Goal: Transaction & Acquisition: Book appointment/travel/reservation

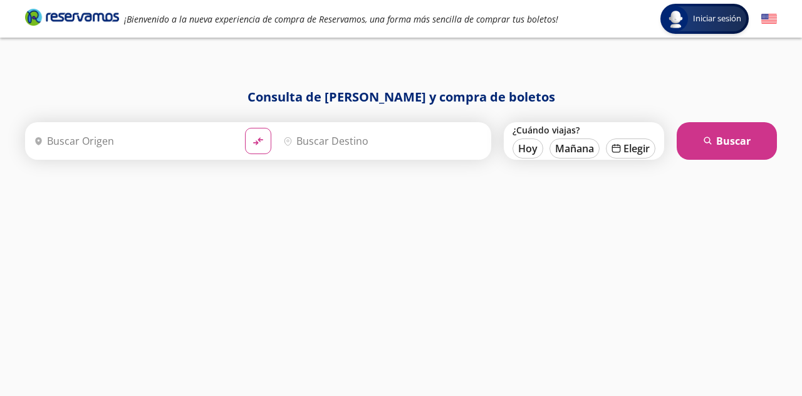
click at [581, 149] on button "Mañana" at bounding box center [574, 148] width 50 height 20
type input "[DATE]"
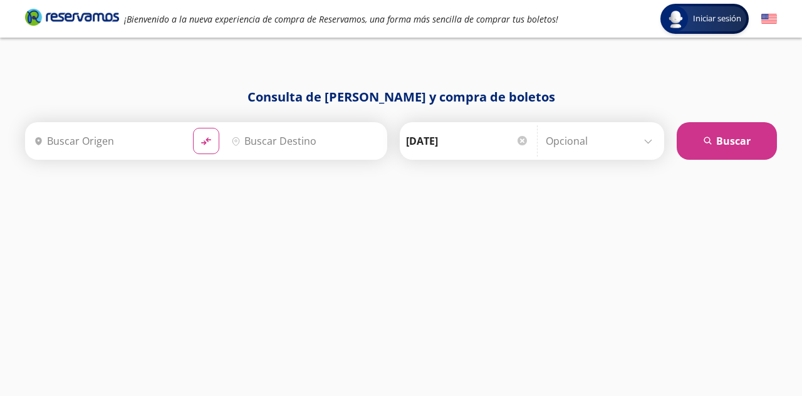
click at [80, 145] on input "Origen" at bounding box center [106, 140] width 154 height 31
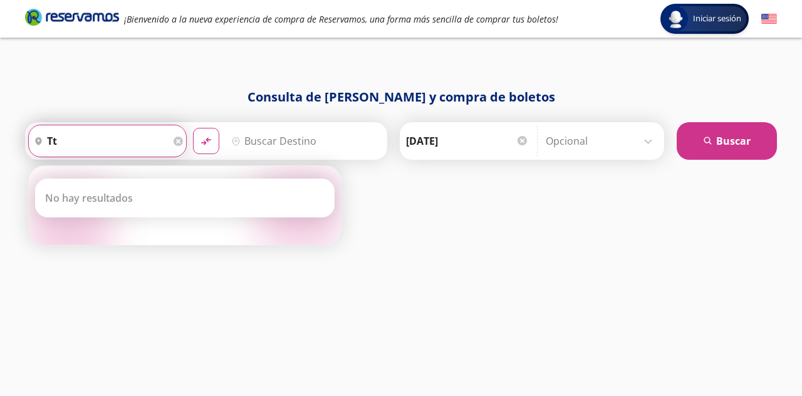
type input "t"
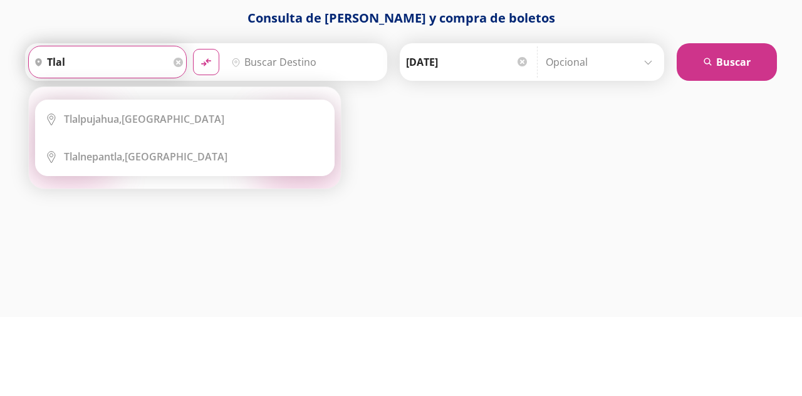
click at [74, 234] on b "Tlalnepantla," at bounding box center [94, 236] width 61 height 14
type input "Tlalnepantla, [GEOGRAPHIC_DATA]"
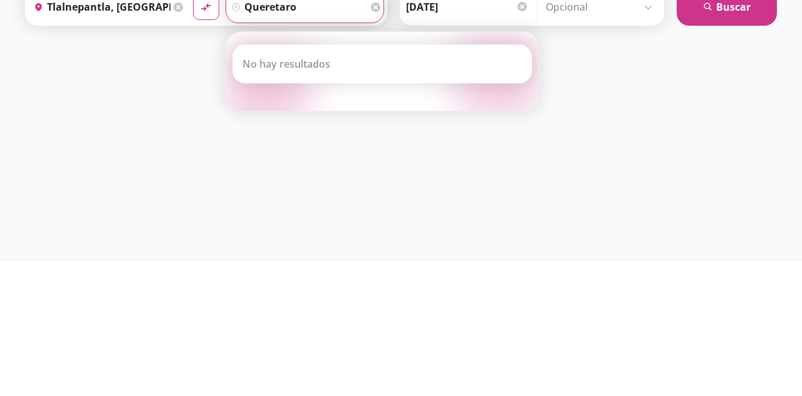
type input "queretaro"
click at [193, 128] on button "material-symbols:compare-arrows-rounded" at bounding box center [206, 141] width 26 height 26
click at [764, 155] on button "search [GEOGRAPHIC_DATA]" at bounding box center [727, 141] width 100 height 38
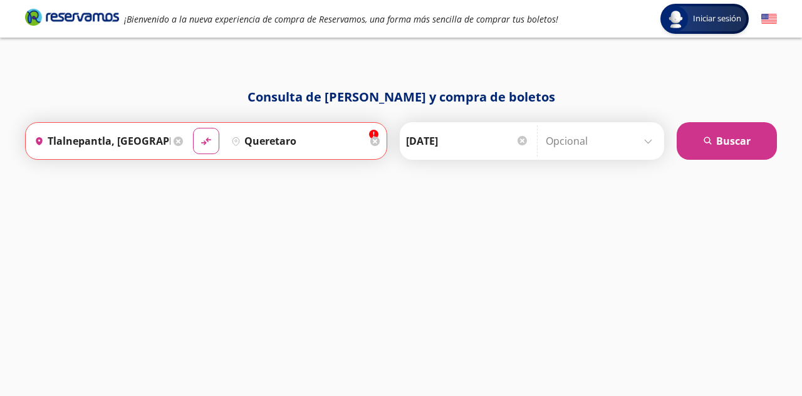
click at [766, 141] on button "search [GEOGRAPHIC_DATA]" at bounding box center [727, 141] width 100 height 38
click at [742, 127] on button "search [GEOGRAPHIC_DATA]" at bounding box center [727, 141] width 100 height 38
click at [380, 140] on icon at bounding box center [374, 141] width 9 height 9
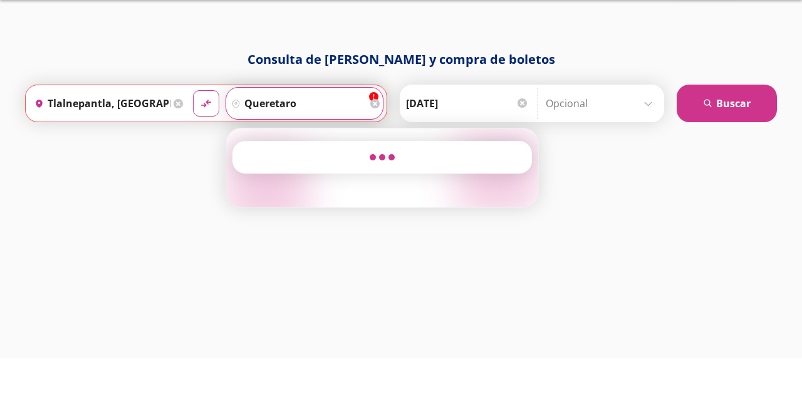
type input "queretaro"
click at [751, 152] on button "search [GEOGRAPHIC_DATA]" at bounding box center [727, 141] width 100 height 38
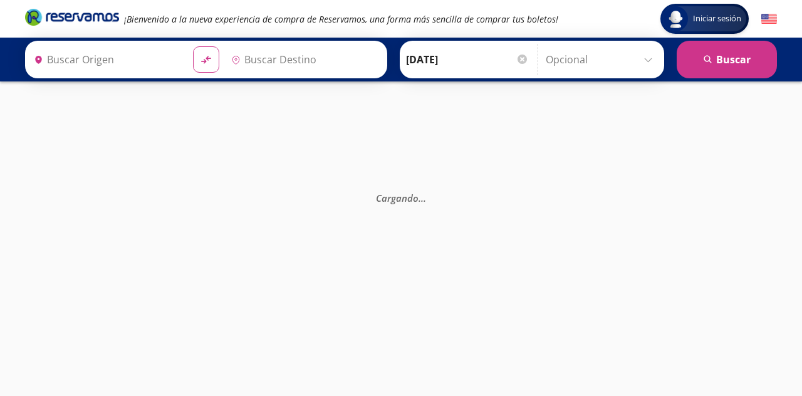
type input "[GEOGRAPHIC_DATA], [GEOGRAPHIC_DATA]"
type input "Santiago de Querétaro, [GEOGRAPHIC_DATA]"
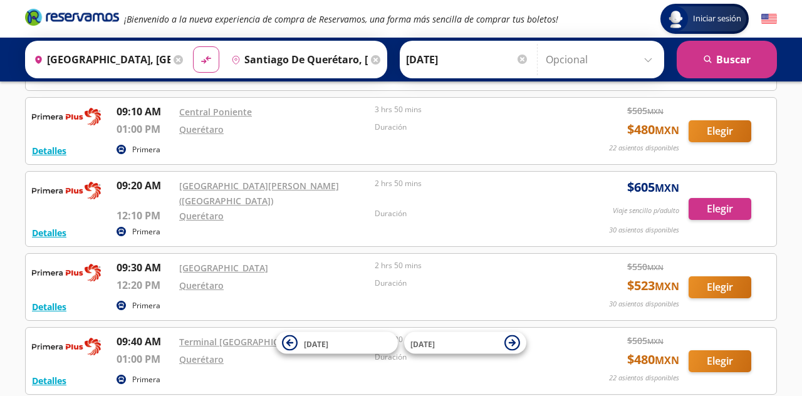
scroll to position [2587, 0]
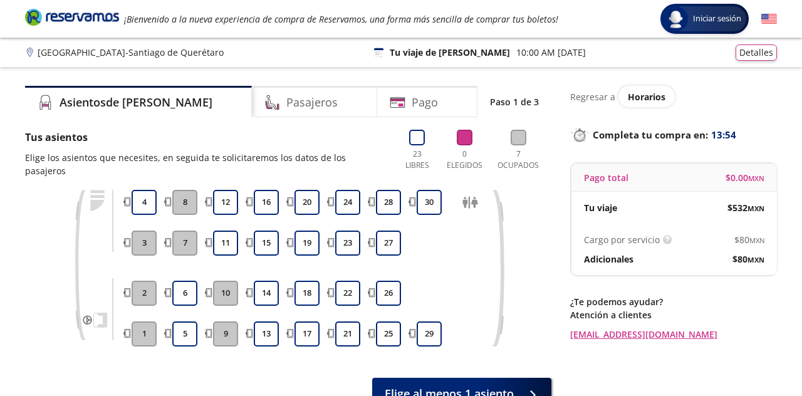
click at [267, 190] on button "16" at bounding box center [266, 202] width 25 height 25
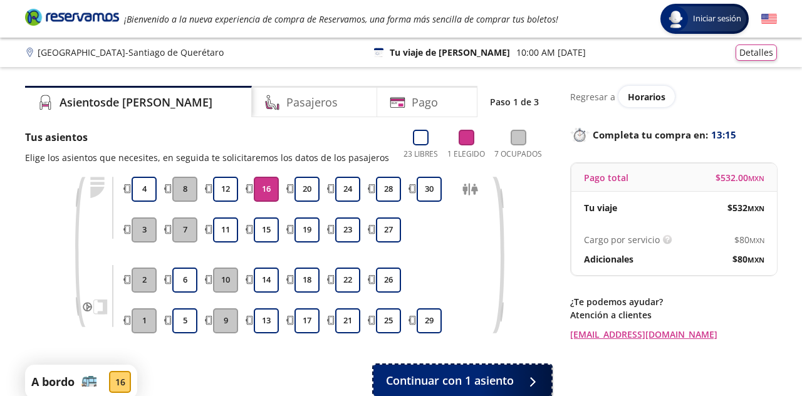
click at [520, 384] on div at bounding box center [529, 381] width 19 height 16
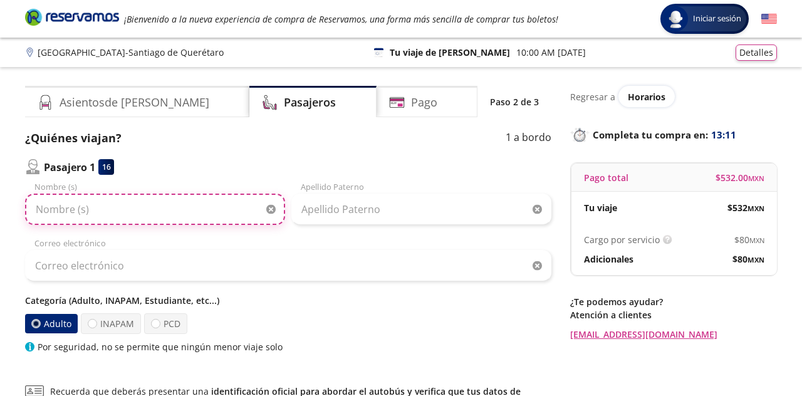
click at [190, 215] on input "Nombre (s)" at bounding box center [155, 209] width 260 height 31
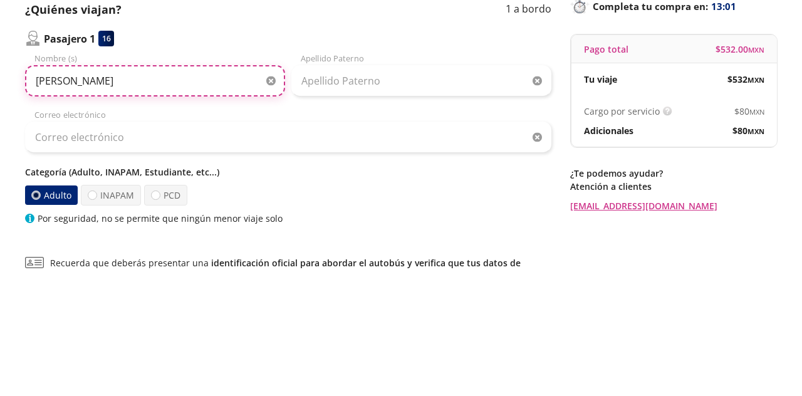
type input "Vianney Fernanda"
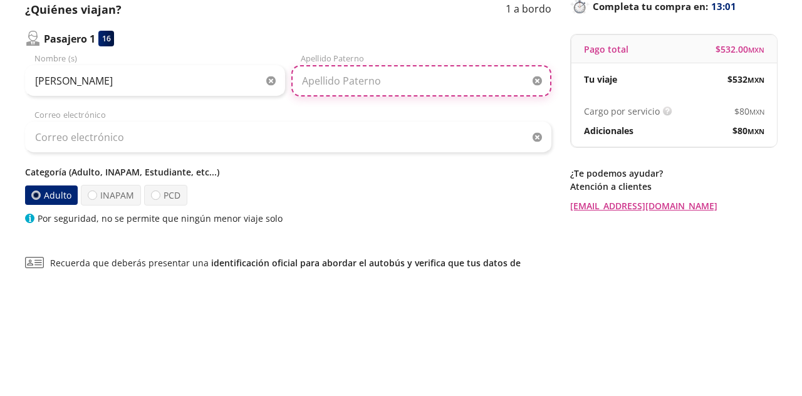
click at [410, 213] on input "Apellido Paterno" at bounding box center [421, 209] width 260 height 31
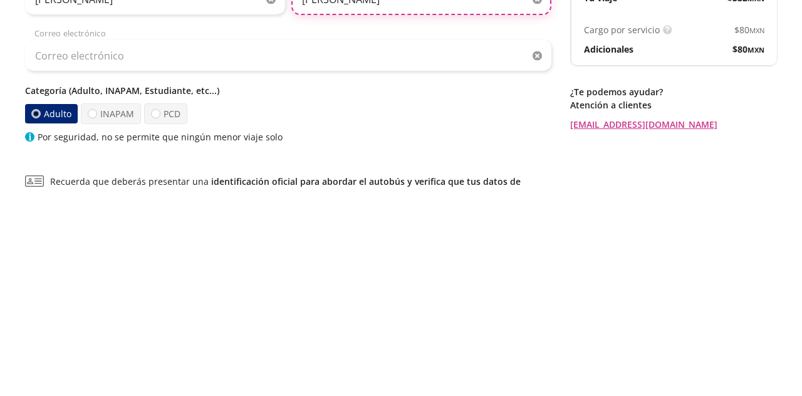
type input "Martínez Garduño"
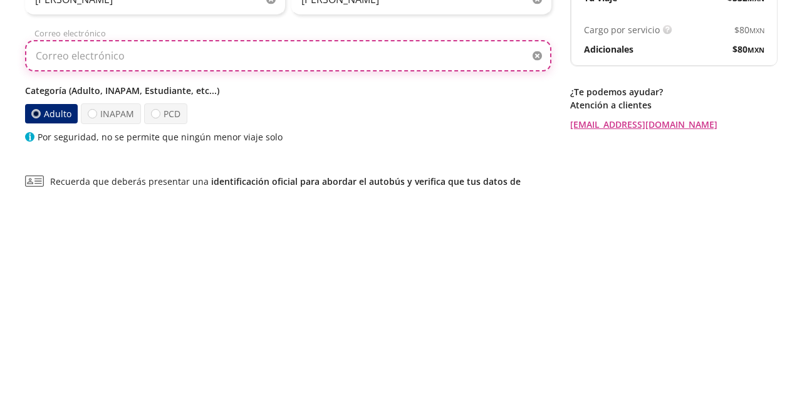
click at [424, 272] on input "Correo electrónico" at bounding box center [288, 265] width 526 height 31
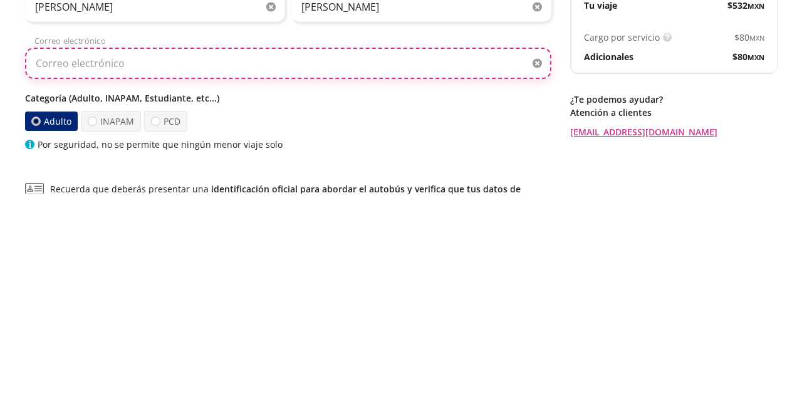
type input "vianney25maga@gmail.com"
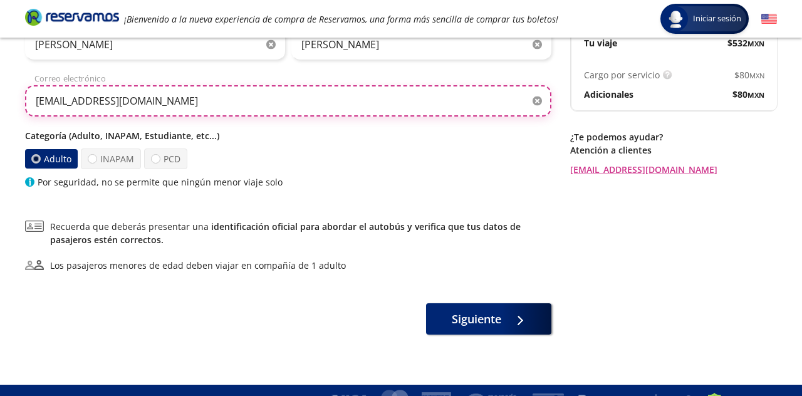
scroll to position [184, 0]
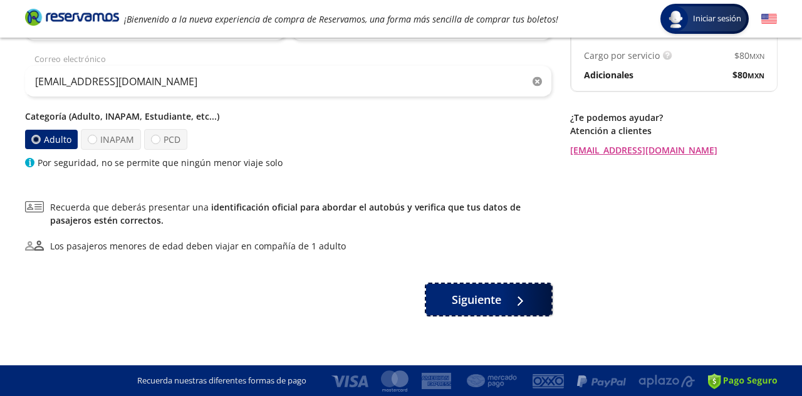
click at [518, 299] on icon at bounding box center [512, 300] width 9 height 9
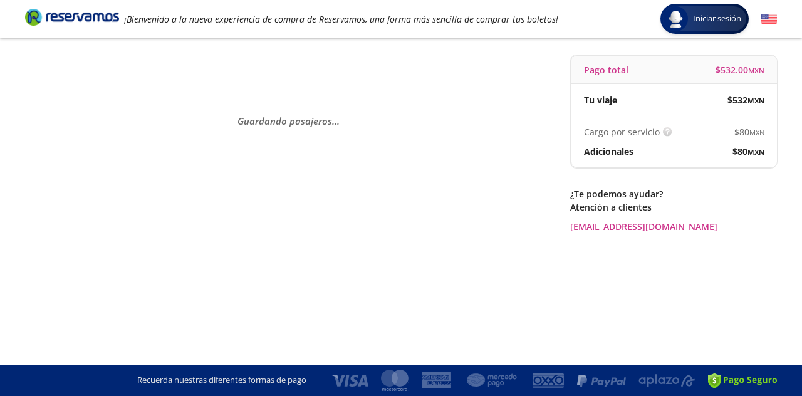
scroll to position [0, 0]
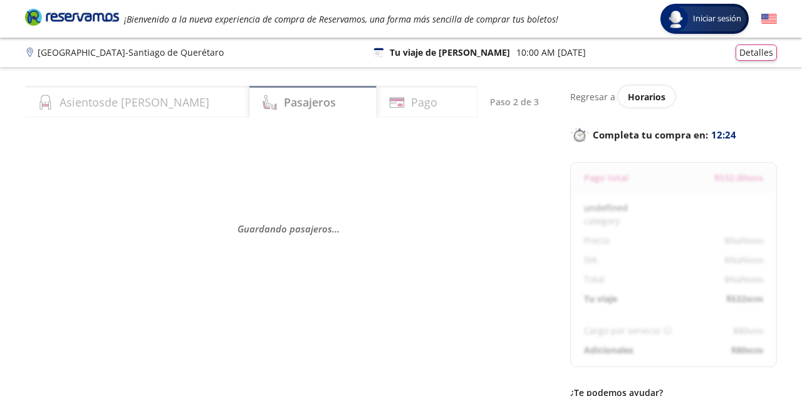
select select "MX"
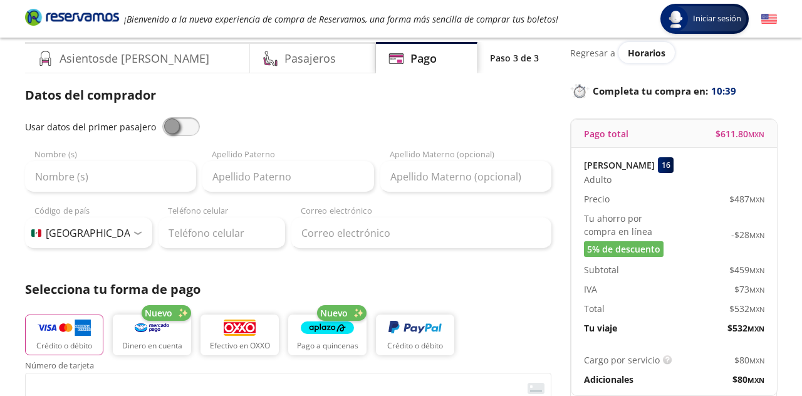
scroll to position [38, 0]
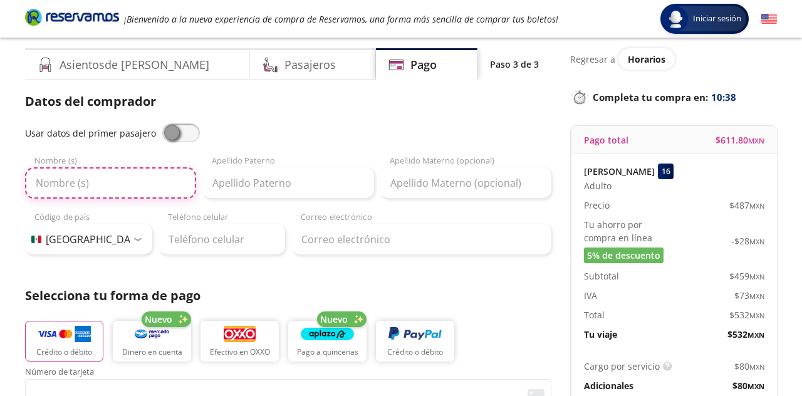
click at [157, 175] on input "Nombre (s)" at bounding box center [110, 182] width 171 height 31
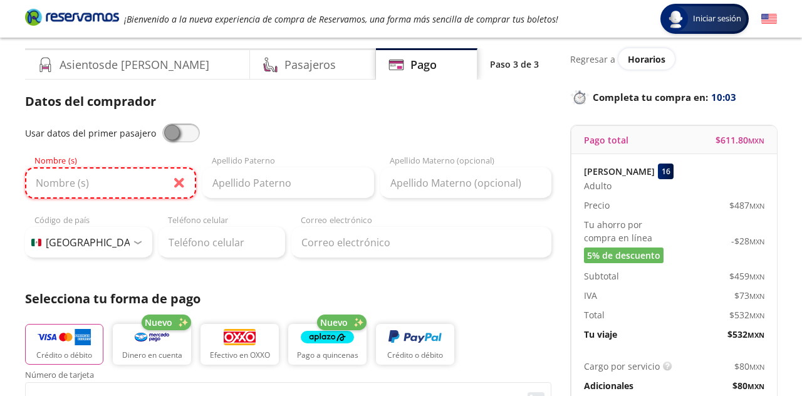
type input "Vianney"
type input "Vianney Martínez Garduño"
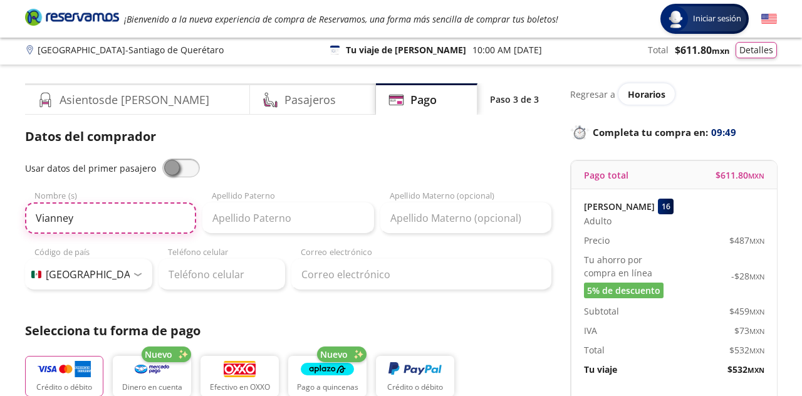
scroll to position [0, 0]
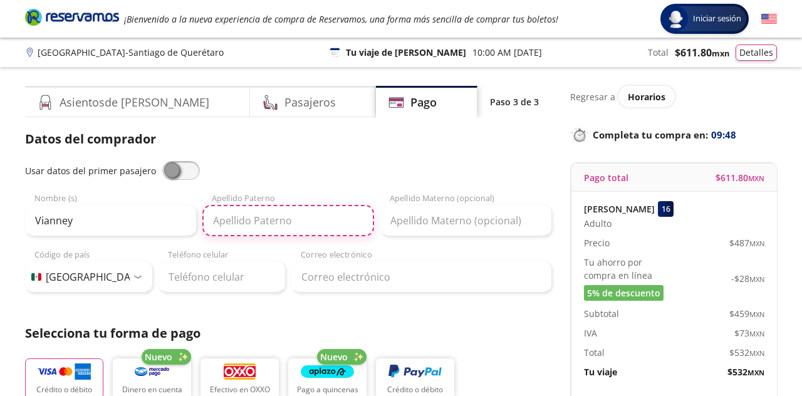
click at [309, 222] on input "Apellido Paterno" at bounding box center [287, 220] width 171 height 31
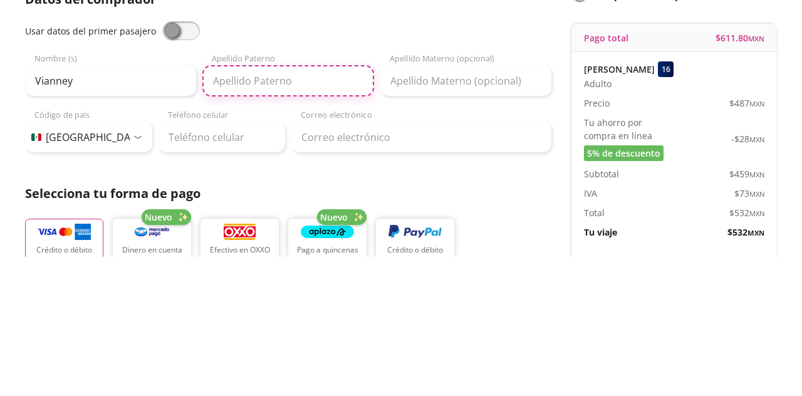
type input "Martínez"
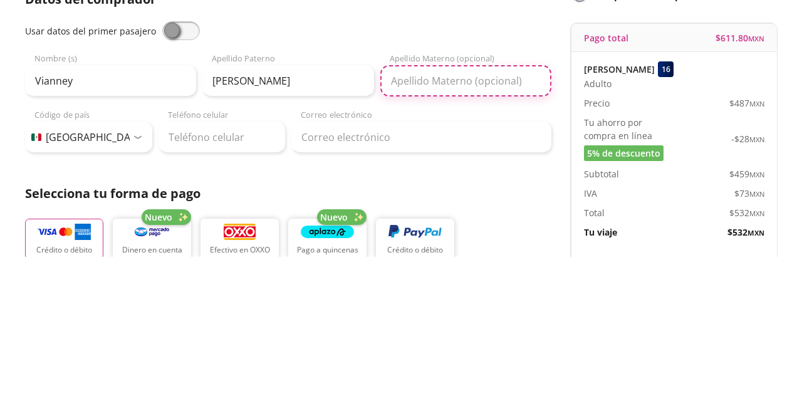
type input "Garduño"
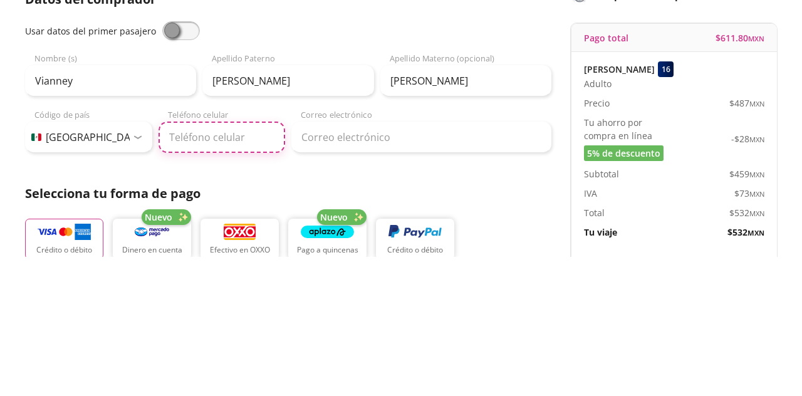
type input "442 461 9291"
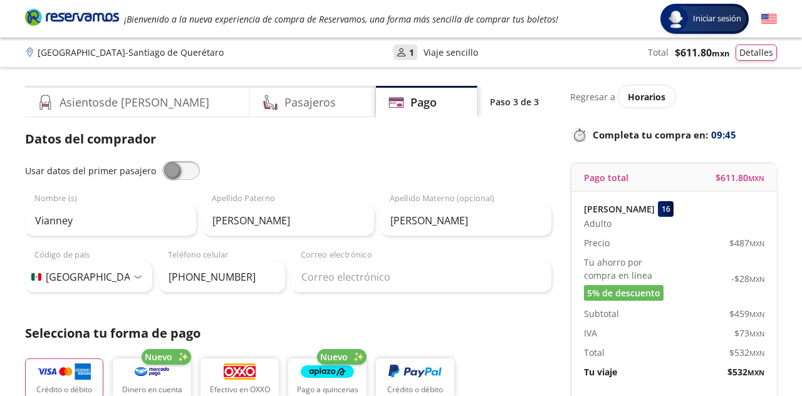
click at [325, 115] on div "Pasajeros" at bounding box center [313, 101] width 127 height 31
click at [310, 105] on div "Pasajeros" at bounding box center [313, 101] width 127 height 31
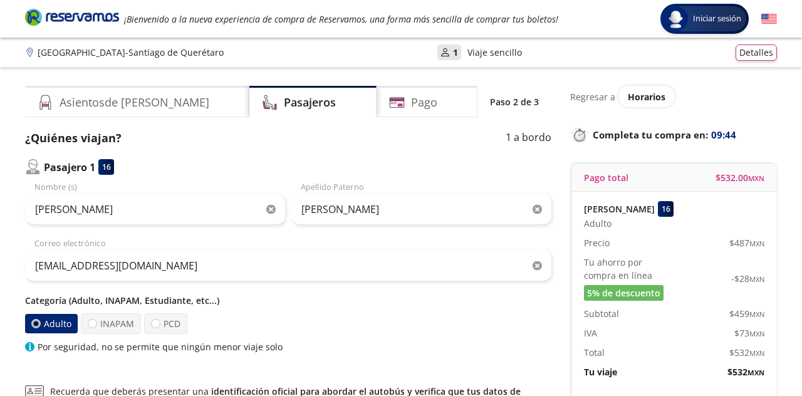
click at [432, 101] on div "Pago" at bounding box center [427, 101] width 101 height 31
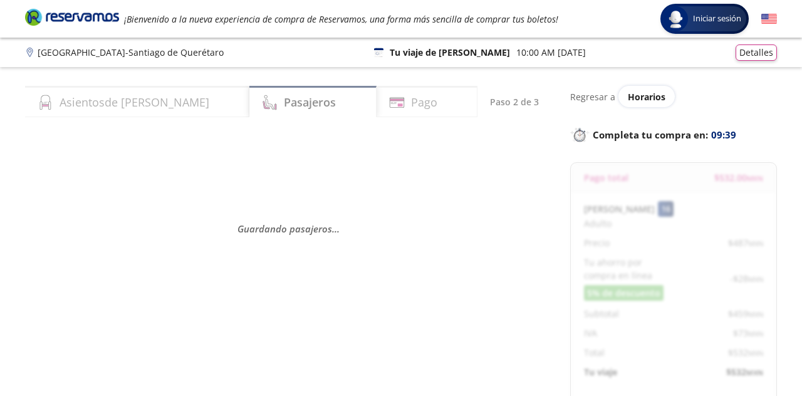
click at [315, 105] on div "Pasajeros" at bounding box center [312, 101] width 127 height 31
click at [438, 111] on div "Pago" at bounding box center [427, 101] width 101 height 31
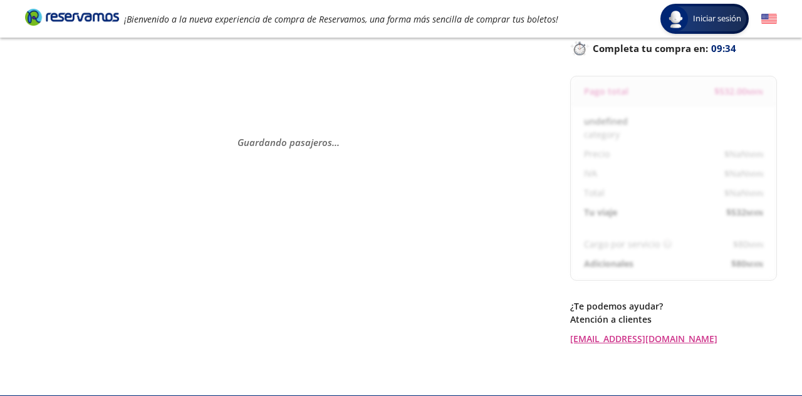
scroll to position [99, 0]
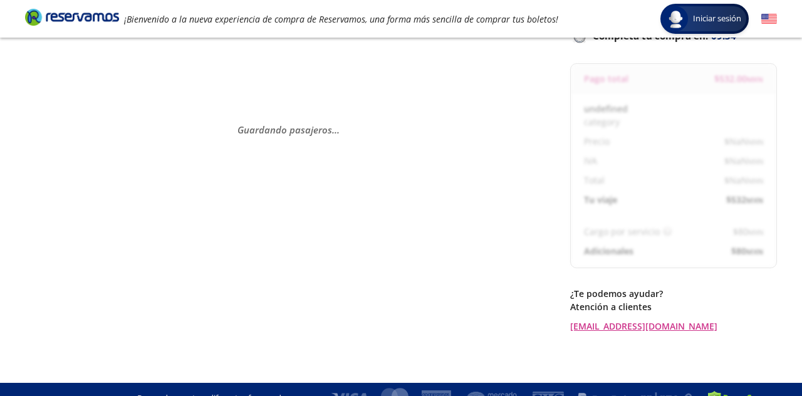
select select "MX"
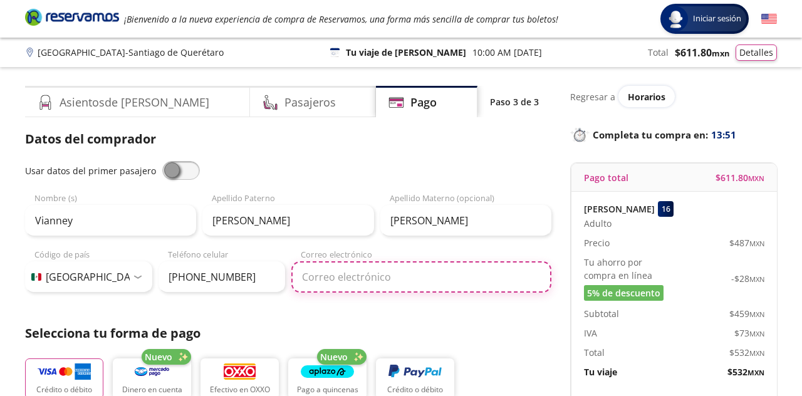
click at [436, 279] on input "Correo electrónico" at bounding box center [421, 276] width 260 height 31
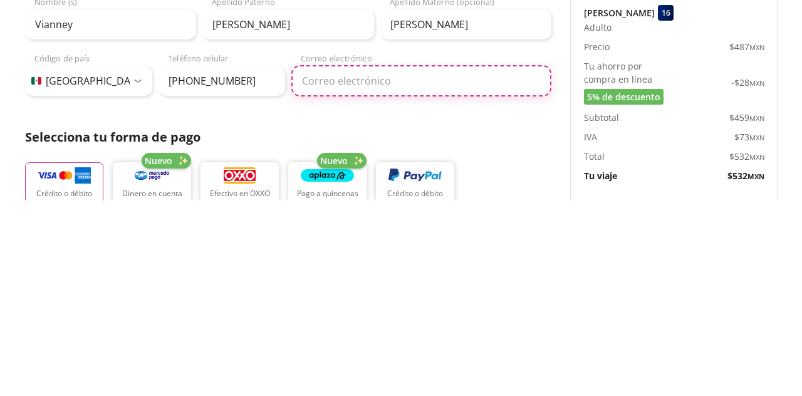
type input "vianney25maga@gmail.com"
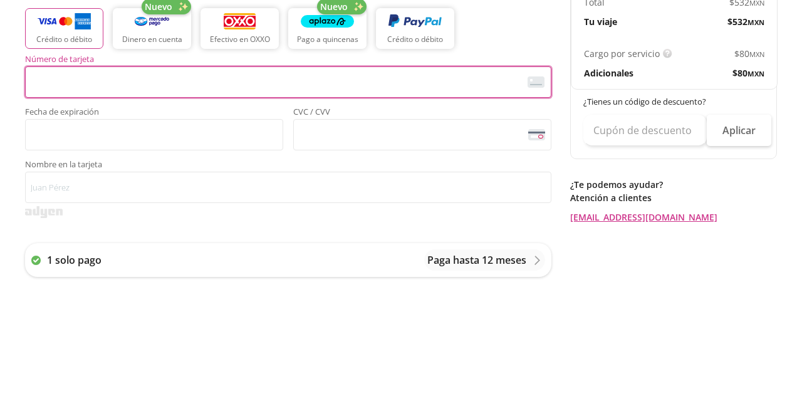
scroll to position [236, 0]
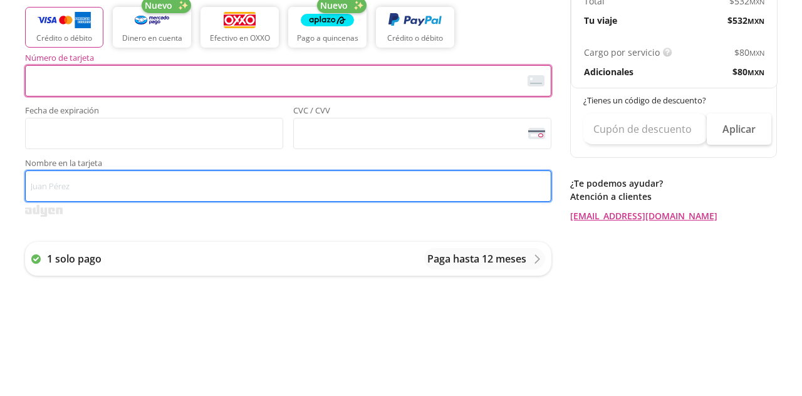
type input "Vianney Martínez Garduño"
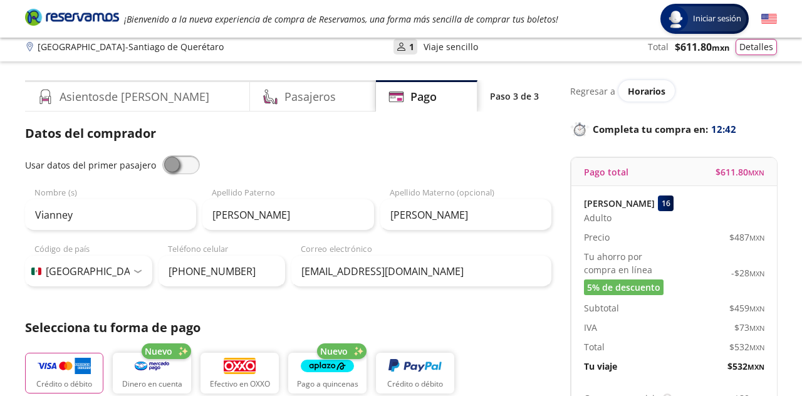
scroll to position [6, 0]
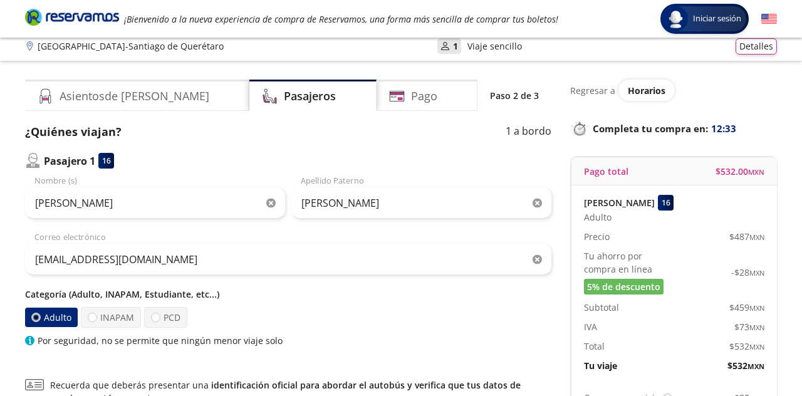
select select "MX"
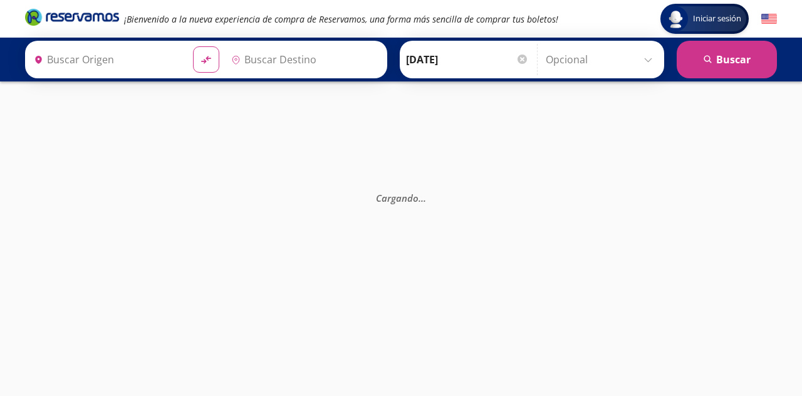
type input "[GEOGRAPHIC_DATA], [GEOGRAPHIC_DATA]"
type input "Santiago de Querétaro, [GEOGRAPHIC_DATA]"
